Goal: Transaction & Acquisition: Purchase product/service

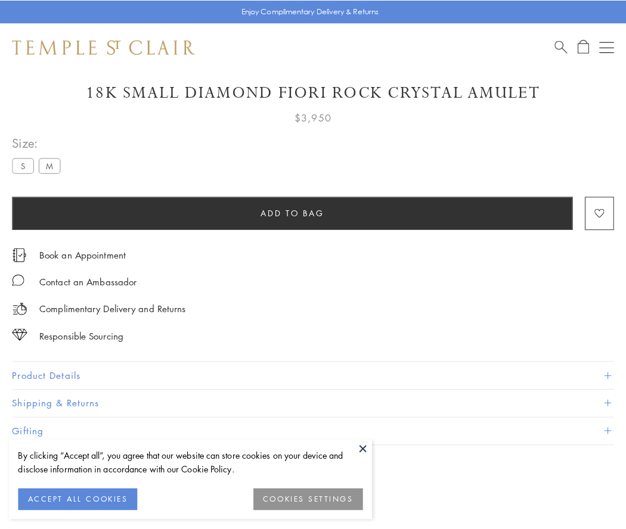
scroll to position [67, 0]
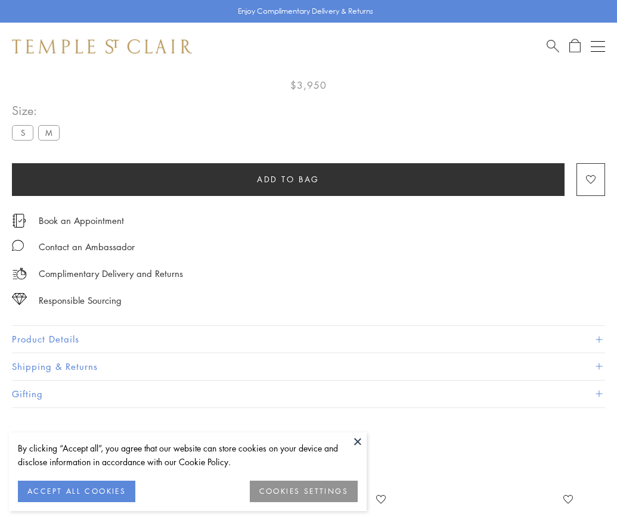
click at [288, 173] on span "Add to bag" at bounding box center [288, 179] width 63 height 13
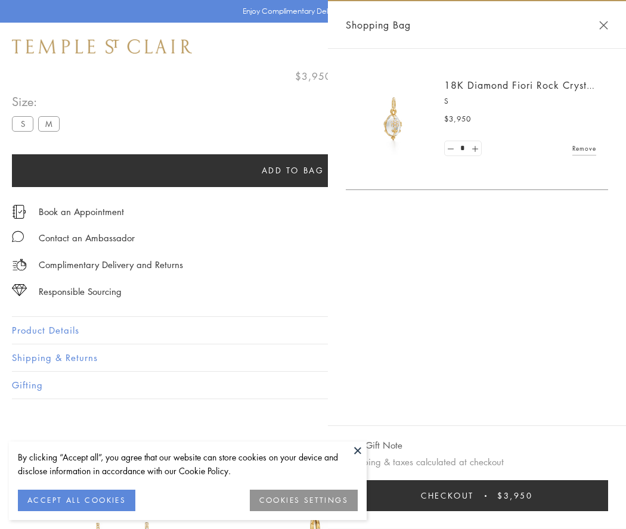
click at [485, 496] on button "Checkout $3,950" at bounding box center [477, 496] width 262 height 31
